Goal: Task Accomplishment & Management: Use online tool/utility

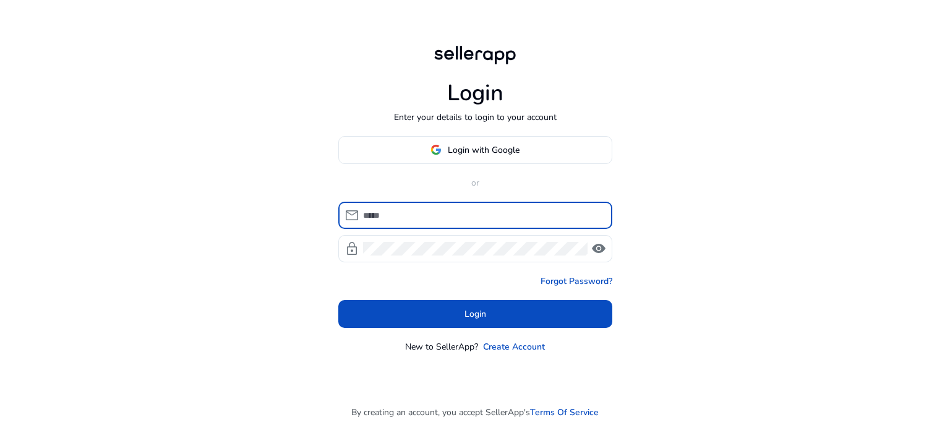
type input "**********"
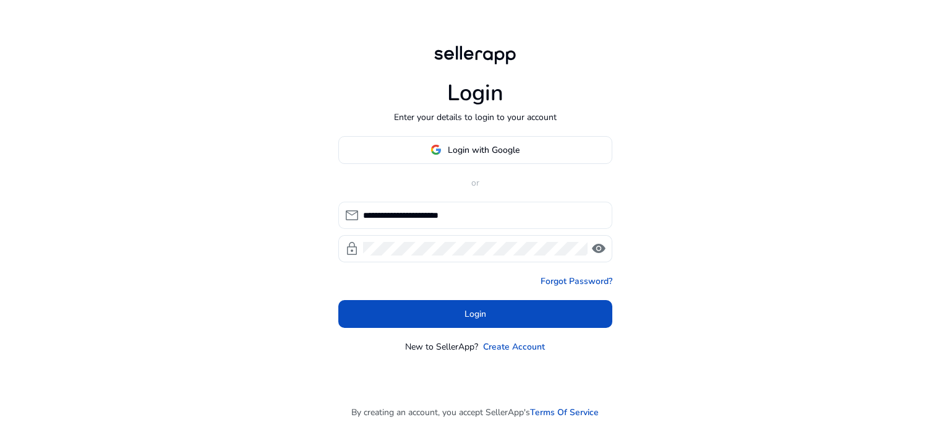
click at [458, 222] on div "**********" at bounding box center [482, 215] width 239 height 27
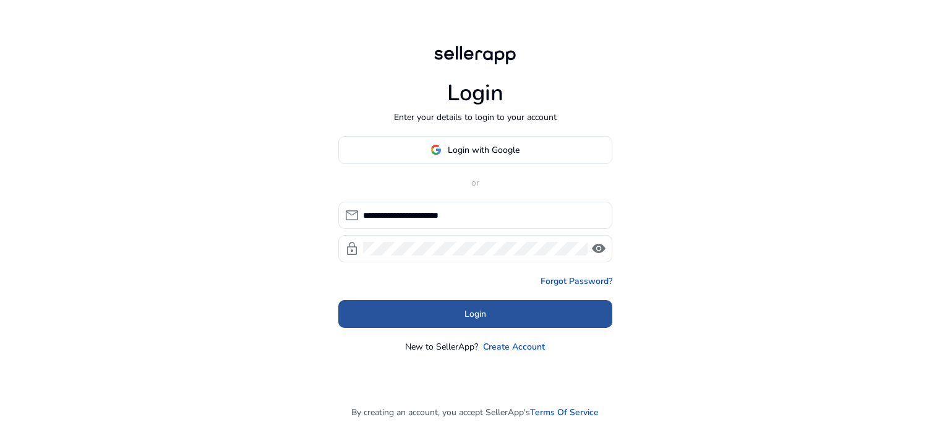
click at [484, 307] on span "Login" at bounding box center [476, 313] width 22 height 13
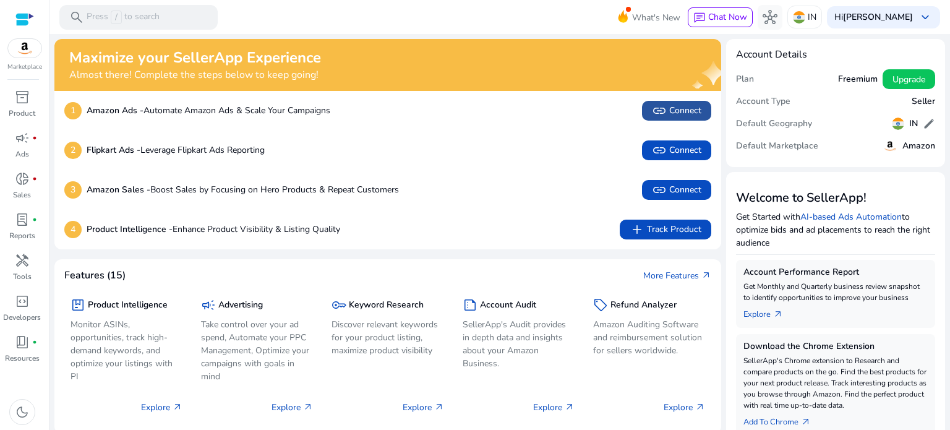
click at [658, 116] on span "link" at bounding box center [659, 110] width 15 height 15
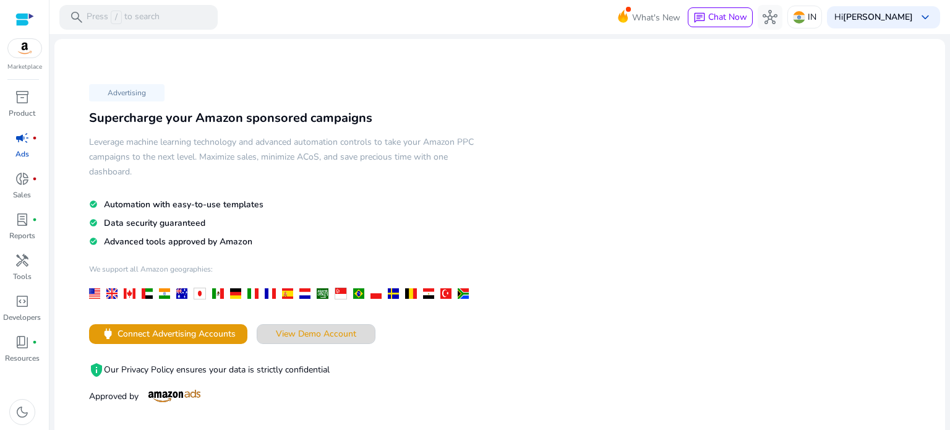
click at [314, 325] on span at bounding box center [316, 334] width 118 height 30
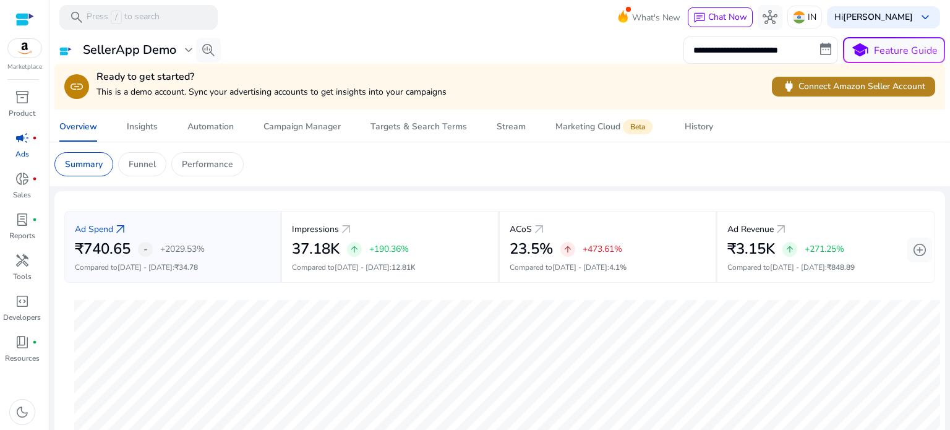
click at [872, 90] on span "power Connect Amazon Seller Account" at bounding box center [854, 86] width 144 height 14
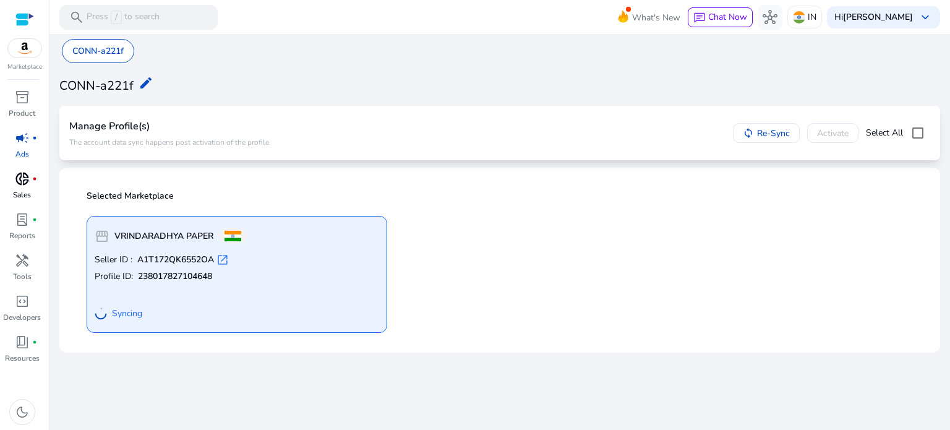
click at [27, 197] on p "Sales" at bounding box center [22, 194] width 18 height 11
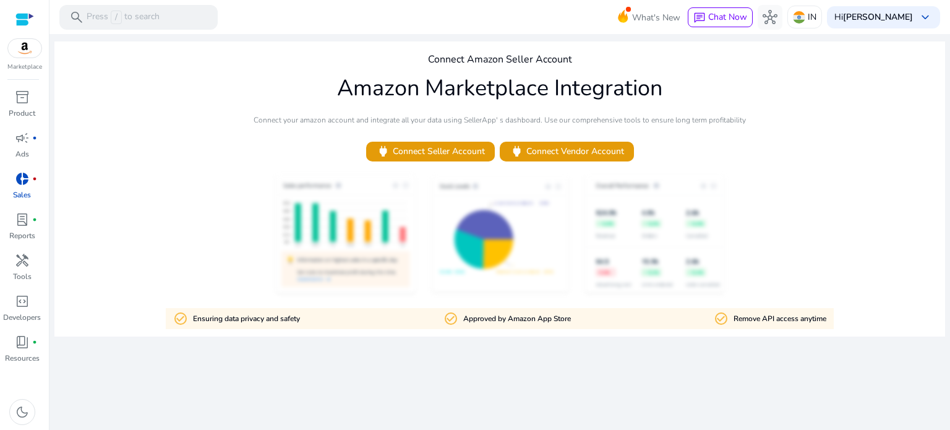
click at [26, 57] on img at bounding box center [24, 48] width 33 height 19
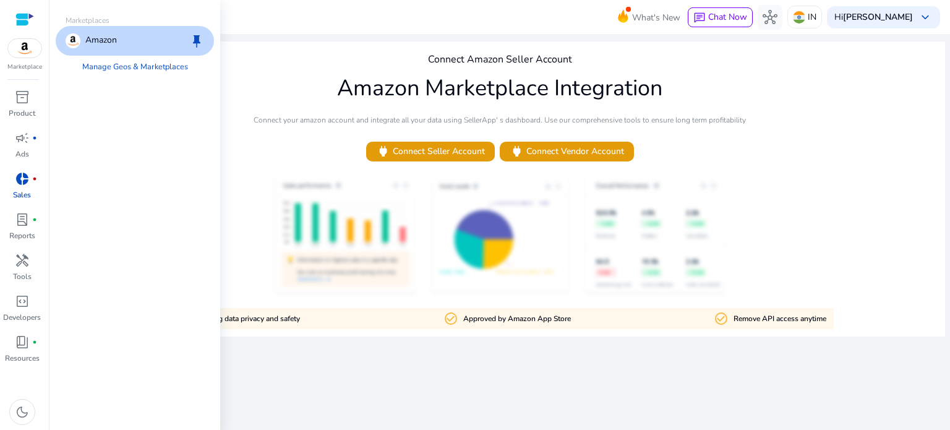
click at [99, 44] on p "Amazon" at bounding box center [101, 40] width 32 height 15
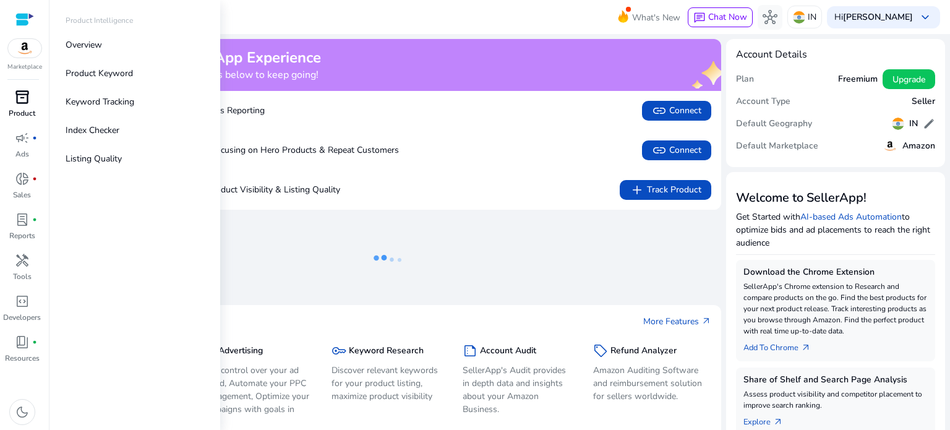
click at [32, 104] on div "inventory_2" at bounding box center [22, 97] width 35 height 20
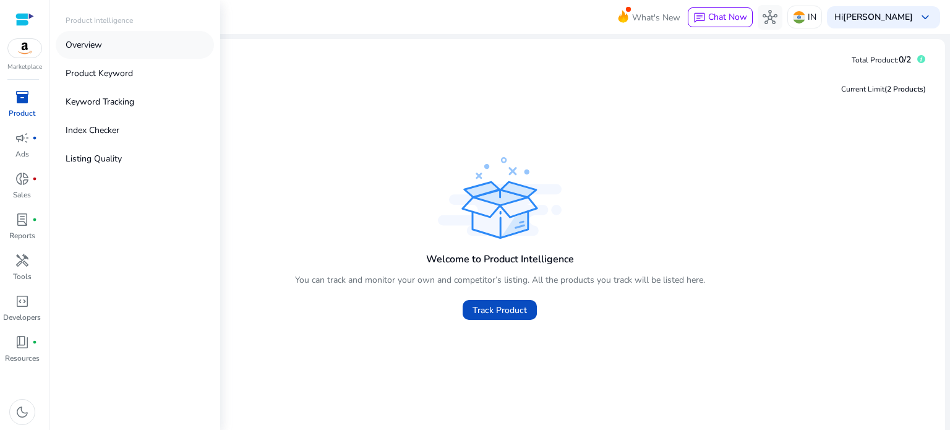
click at [87, 38] on p "Overview" at bounding box center [84, 44] width 36 height 13
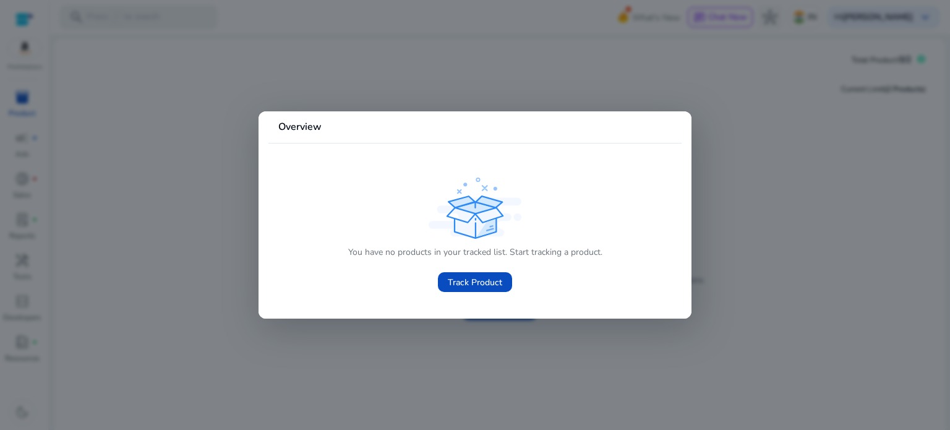
click at [217, 158] on div at bounding box center [475, 215] width 950 height 430
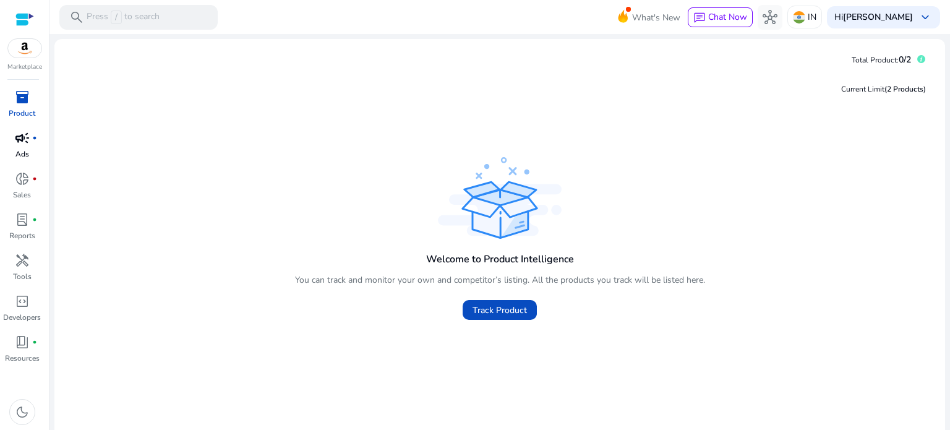
click at [24, 148] on link "campaign fiber_manual_record Ads" at bounding box center [22, 148] width 44 height 41
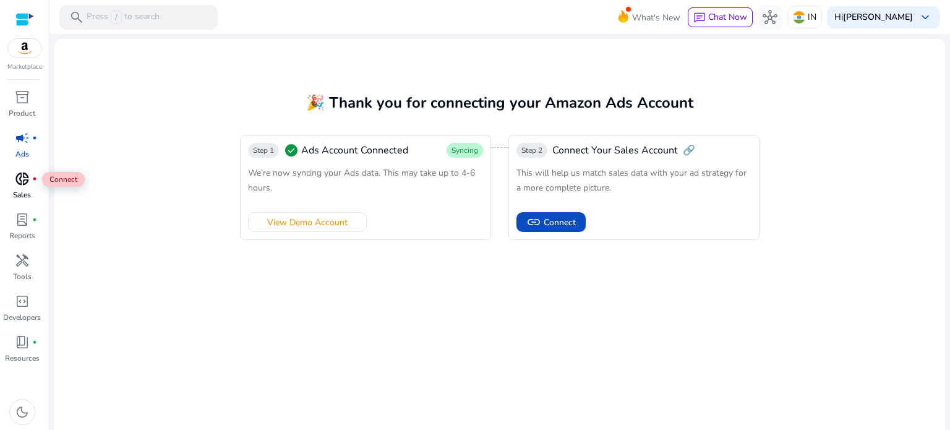
click at [12, 180] on div "donut_small fiber_manual_record" at bounding box center [22, 179] width 35 height 20
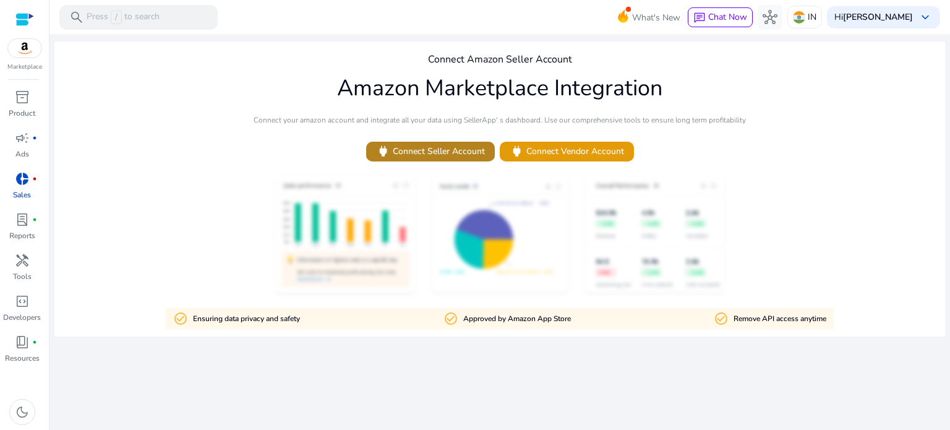
click at [447, 154] on span "power Connect Seller Account" at bounding box center [430, 151] width 109 height 14
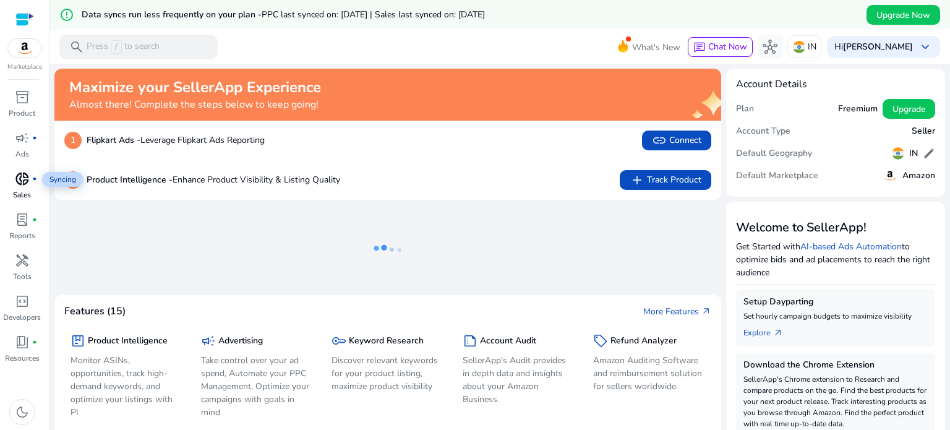
click at [19, 177] on span "donut_small" at bounding box center [22, 178] width 15 height 15
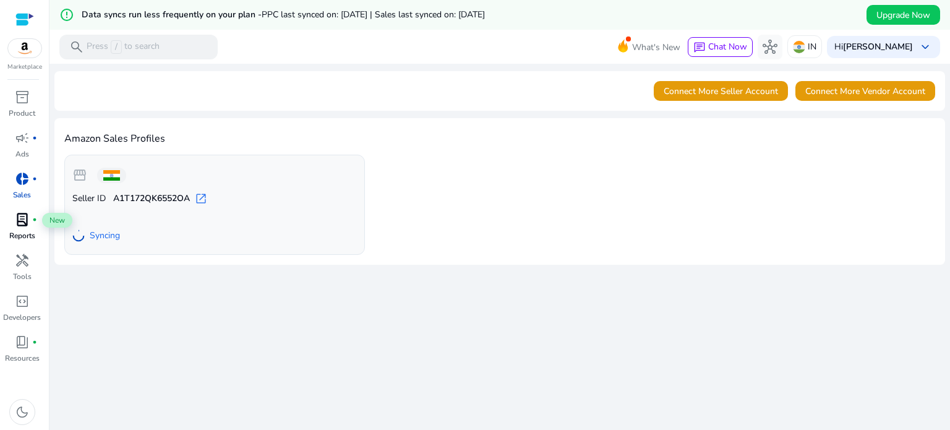
click at [12, 227] on div "lab_profile fiber_manual_record" at bounding box center [22, 220] width 35 height 20
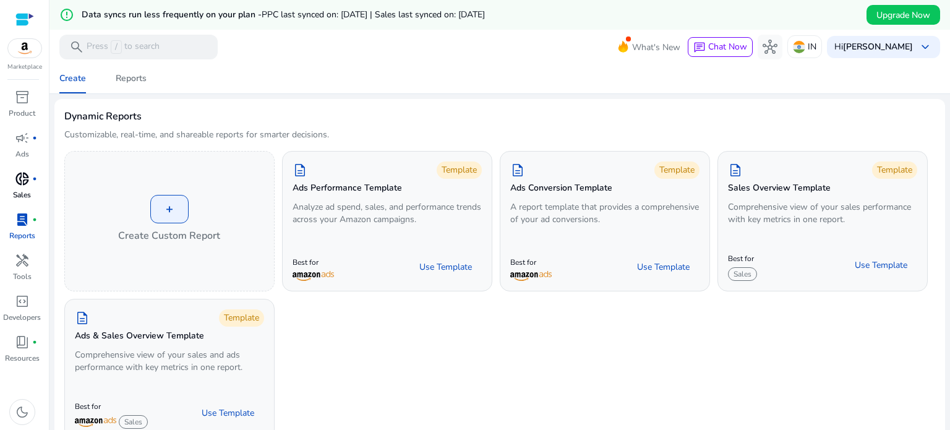
drag, startPoint x: 445, startPoint y: 368, endPoint x: 318, endPoint y: 366, distance: 127.5
click at [318, 366] on div "+ Create Custom Report description Template Ads Performance Template Analyze ad…" at bounding box center [499, 295] width 871 height 288
click at [109, 71] on link "Reports" at bounding box center [131, 79] width 61 height 30
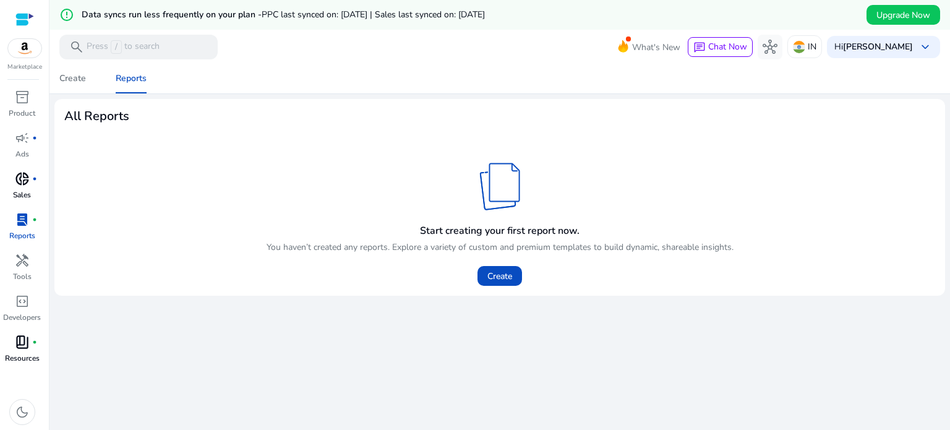
click at [20, 353] on p "Resources" at bounding box center [22, 358] width 35 height 11
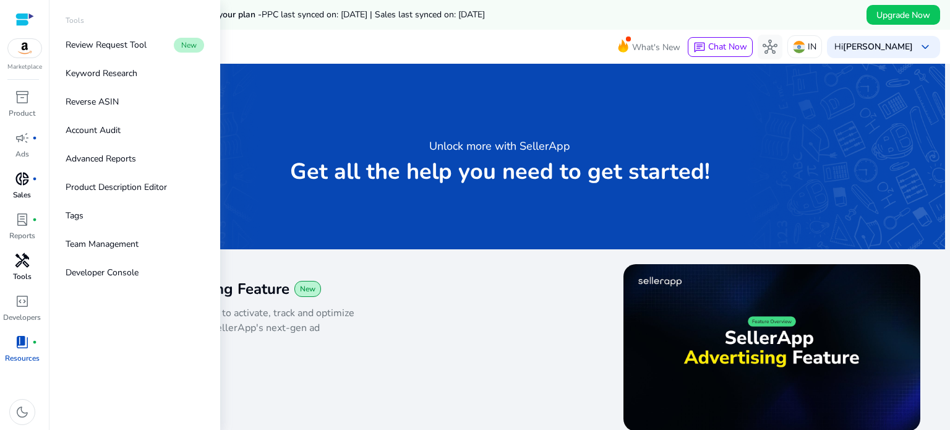
click at [25, 281] on p "Tools" at bounding box center [22, 276] width 19 height 11
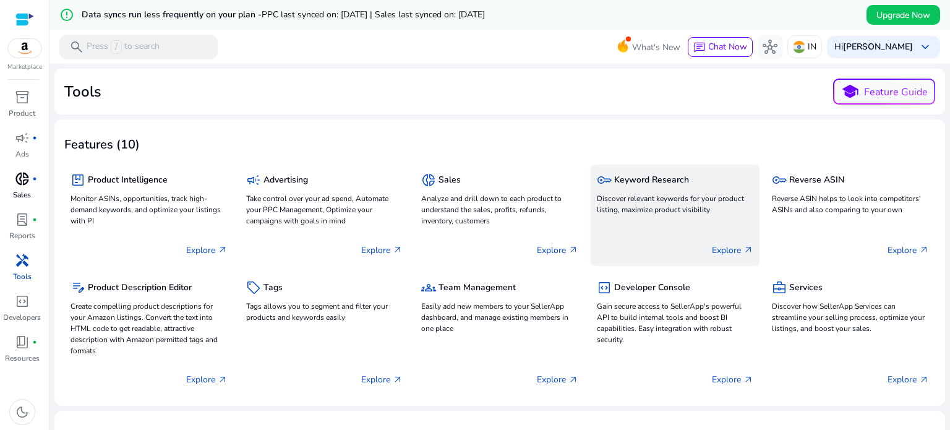
click at [711, 195] on p "Discover relevant keywords for your product listing, maximize product visibility" at bounding box center [675, 204] width 157 height 22
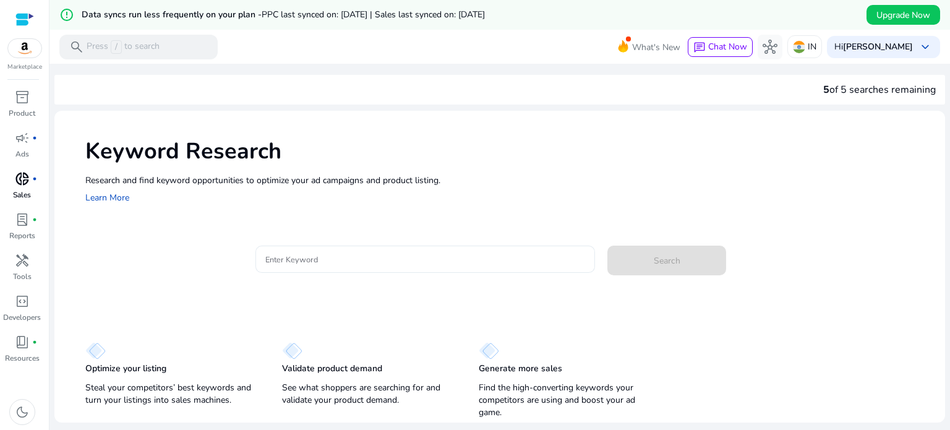
click at [294, 250] on div at bounding box center [425, 259] width 320 height 27
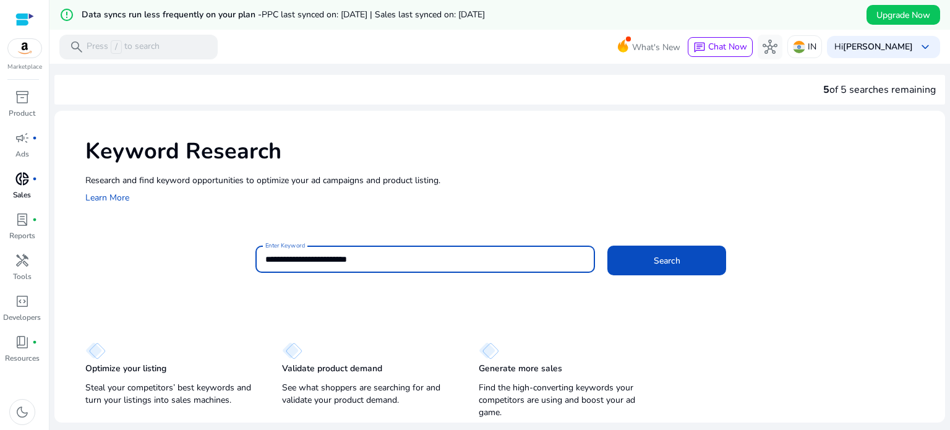
type input "**********"
click at [607, 246] on button "Search" at bounding box center [666, 261] width 119 height 30
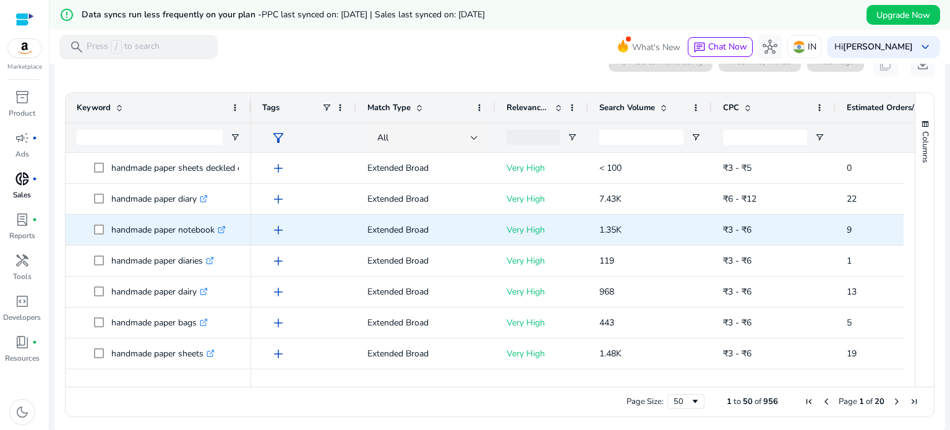
scroll to position [34, 0]
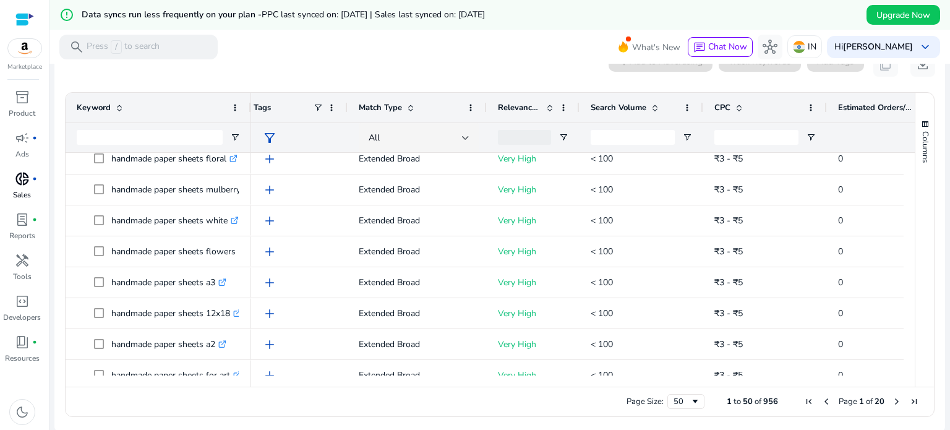
click at [642, 105] on span "Search Volume" at bounding box center [619, 107] width 56 height 11
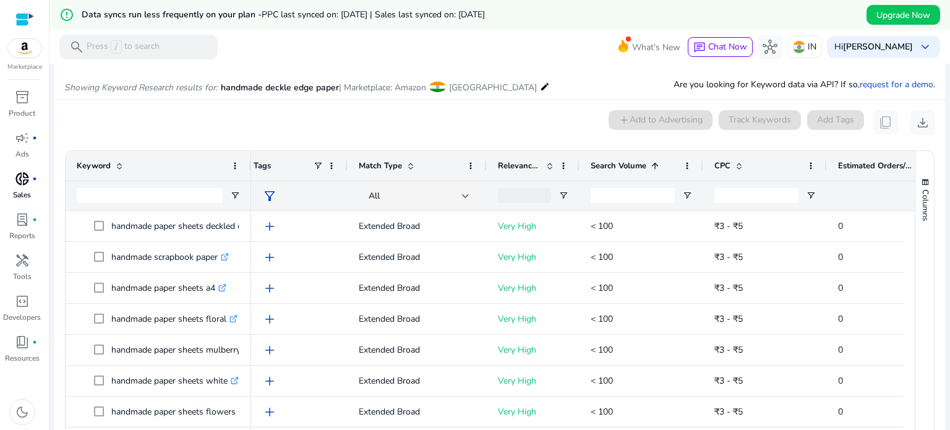
click at [656, 161] on span at bounding box center [655, 166] width 10 height 10
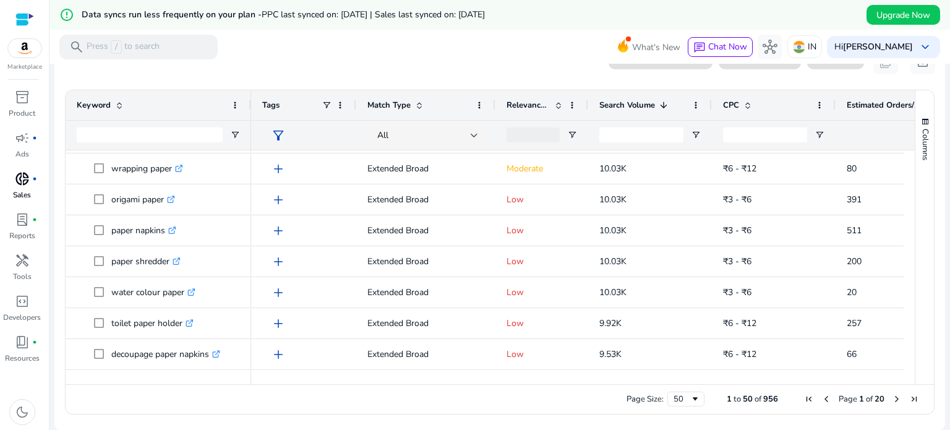
click at [669, 105] on div "Search Volume 1" at bounding box center [643, 105] width 88 height 24
